Goal: Check status: Check status

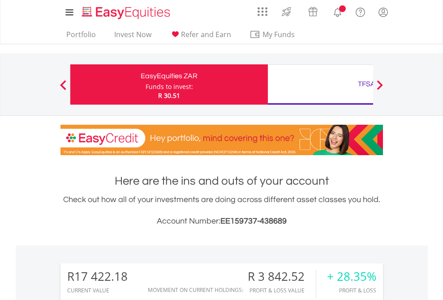
scroll to position [86, 141]
click at [146, 85] on div "Funds to invest:" at bounding box center [169, 86] width 47 height 9
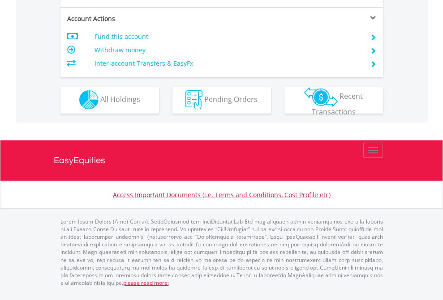
scroll to position [837, 0]
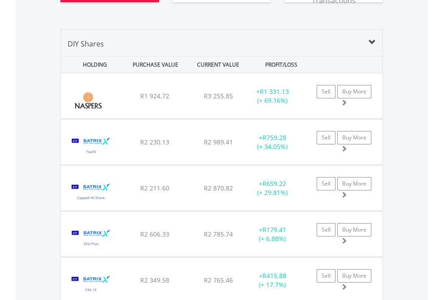
scroll to position [1032, 0]
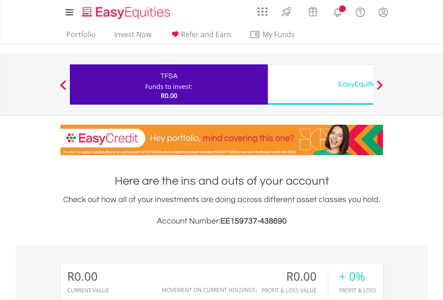
scroll to position [86, 141]
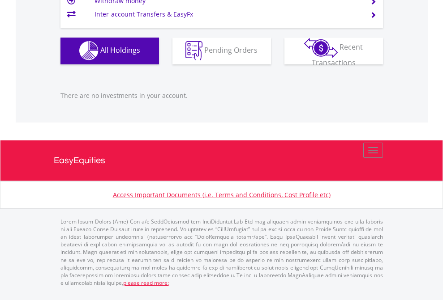
scroll to position [887, 0]
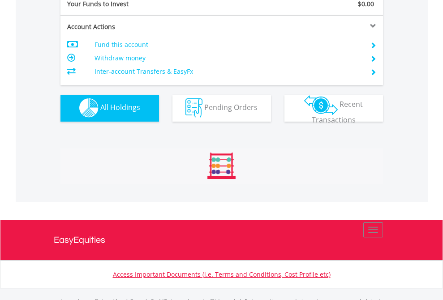
scroll to position [887, 0]
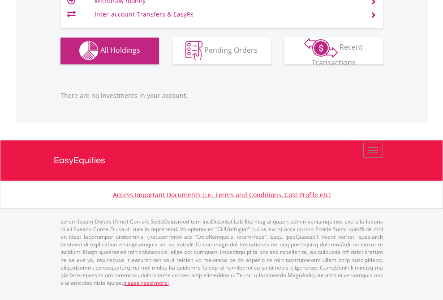
scroll to position [86, 141]
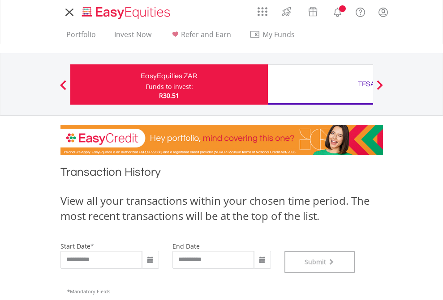
scroll to position [363, 0]
click at [320, 85] on div "TFSA" at bounding box center [366, 84] width 187 height 13
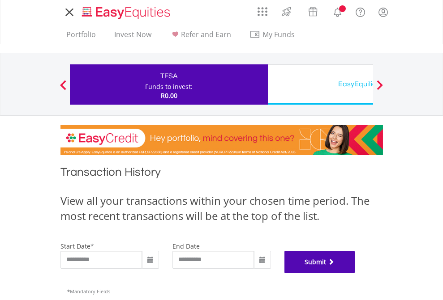
click at [355, 274] on button "Submit" at bounding box center [319, 262] width 71 height 22
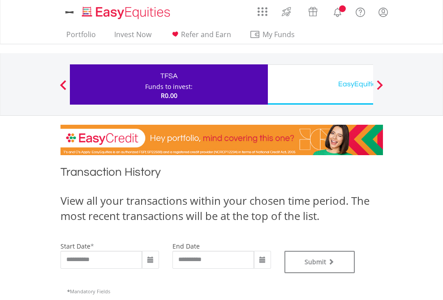
click at [320, 85] on div "EasyEquities USD" at bounding box center [366, 84] width 187 height 13
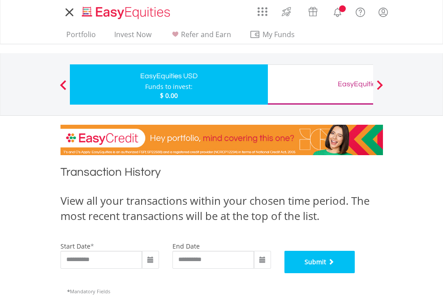
click at [355, 274] on button "Submit" at bounding box center [319, 262] width 71 height 22
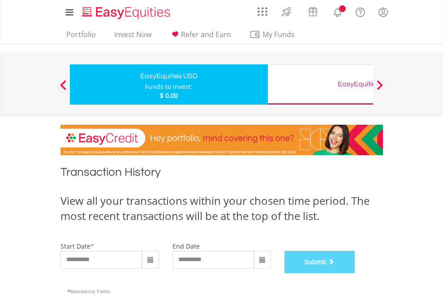
scroll to position [363, 0]
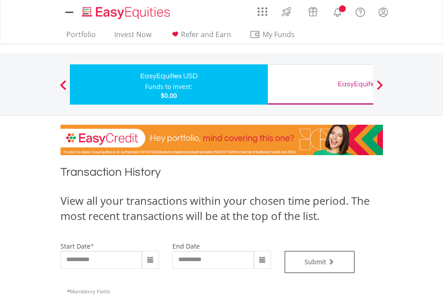
click at [320, 85] on div "EasyEquities GBP" at bounding box center [366, 84] width 187 height 13
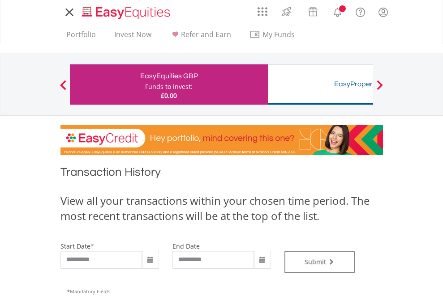
type input "**********"
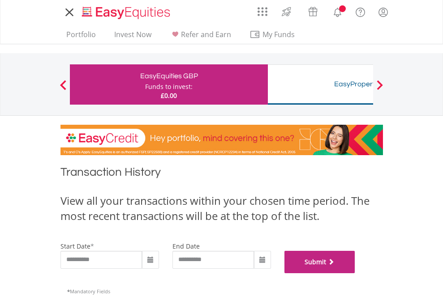
click at [355, 274] on button "Submit" at bounding box center [319, 262] width 71 height 22
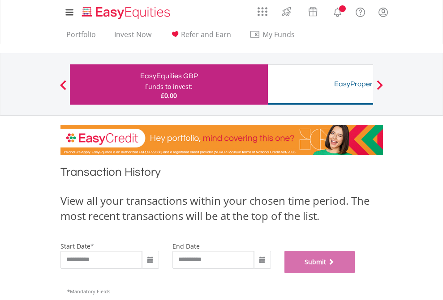
scroll to position [363, 0]
